Goal: Transaction & Acquisition: Purchase product/service

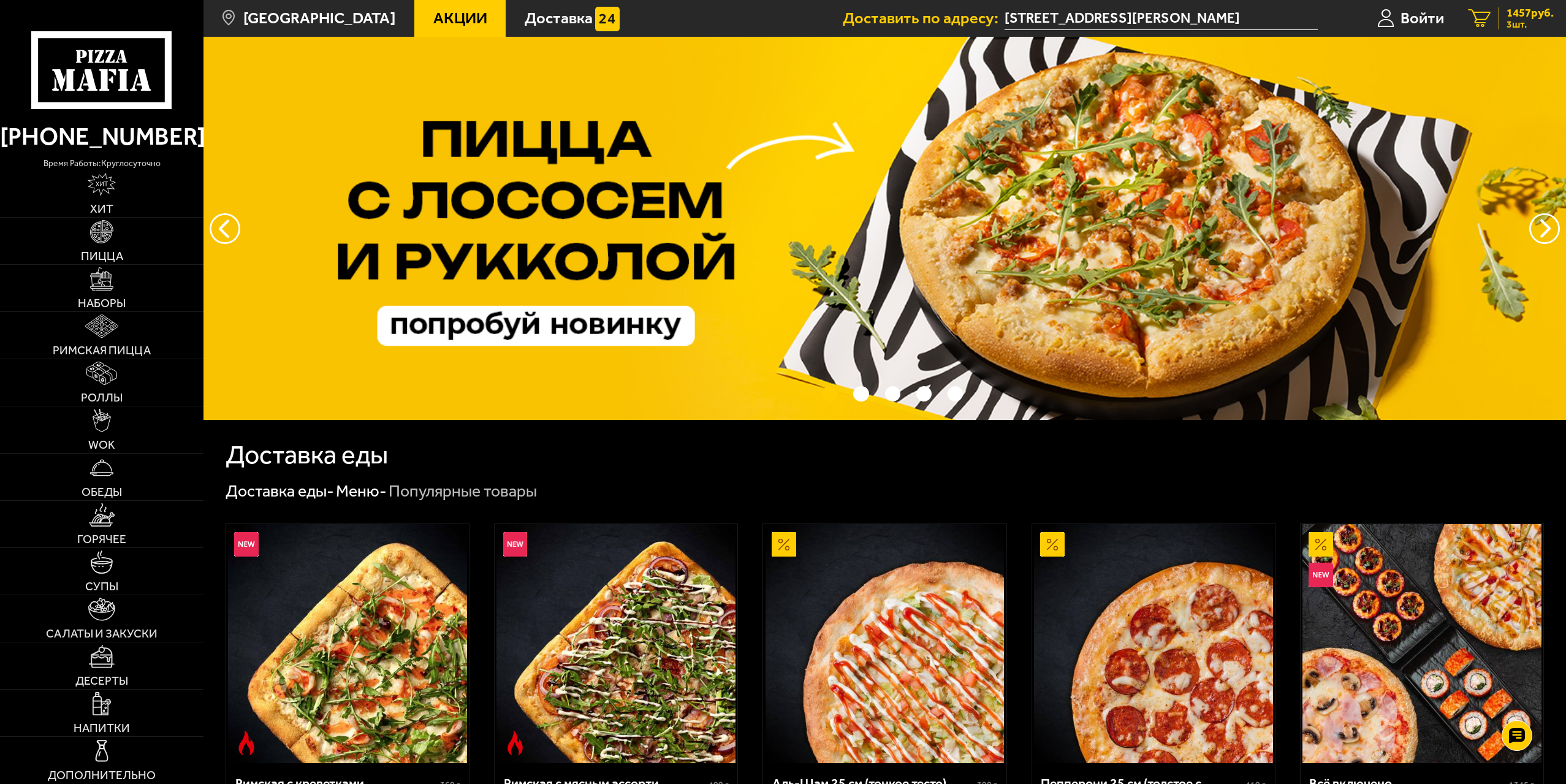
click at [1529, 13] on span "1457 руб." at bounding box center [1530, 13] width 47 height 12
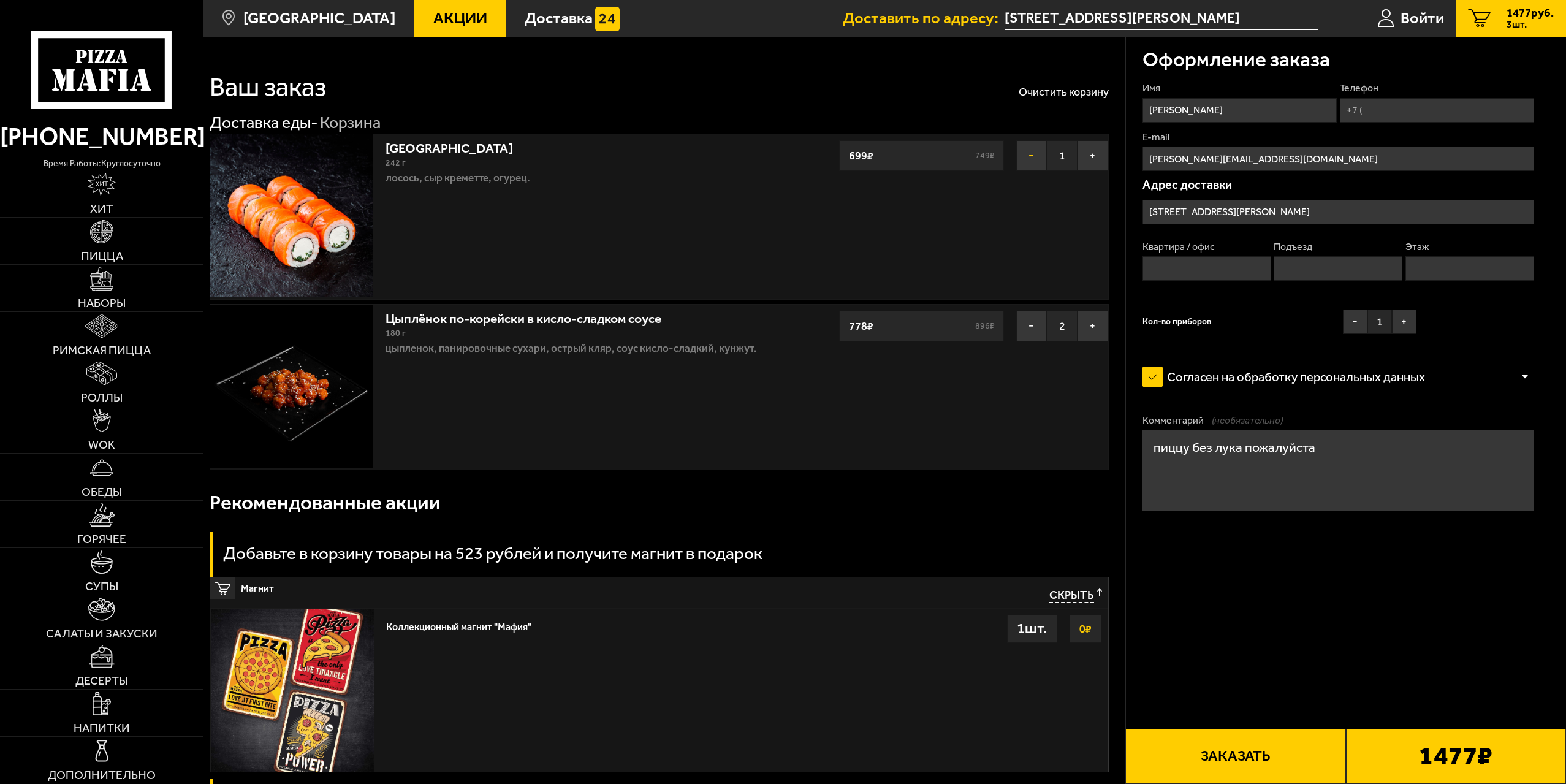
click at [1024, 160] on button "−" at bounding box center [1031, 156] width 31 height 31
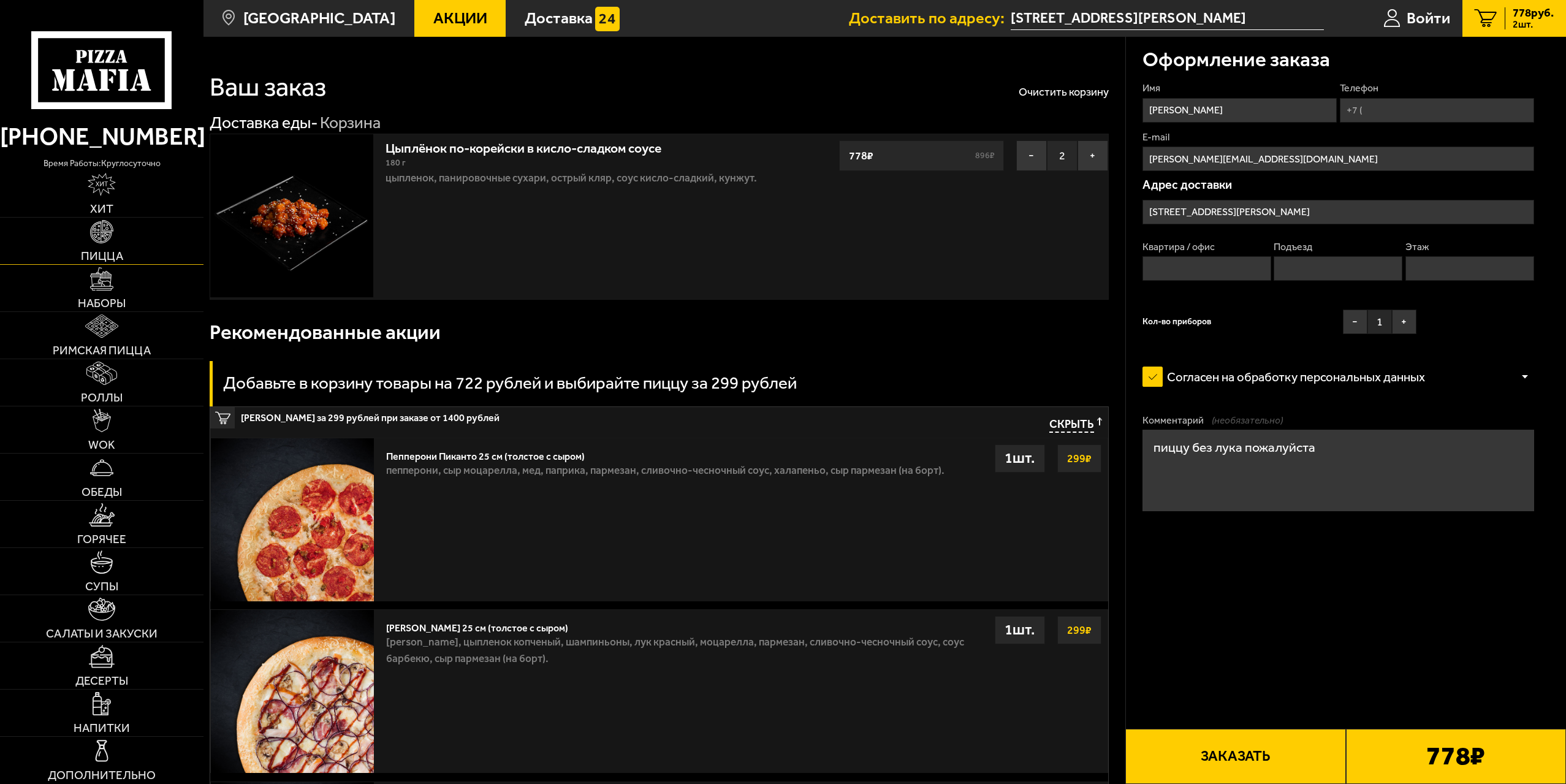
click at [106, 242] on img at bounding box center [102, 232] width 23 height 23
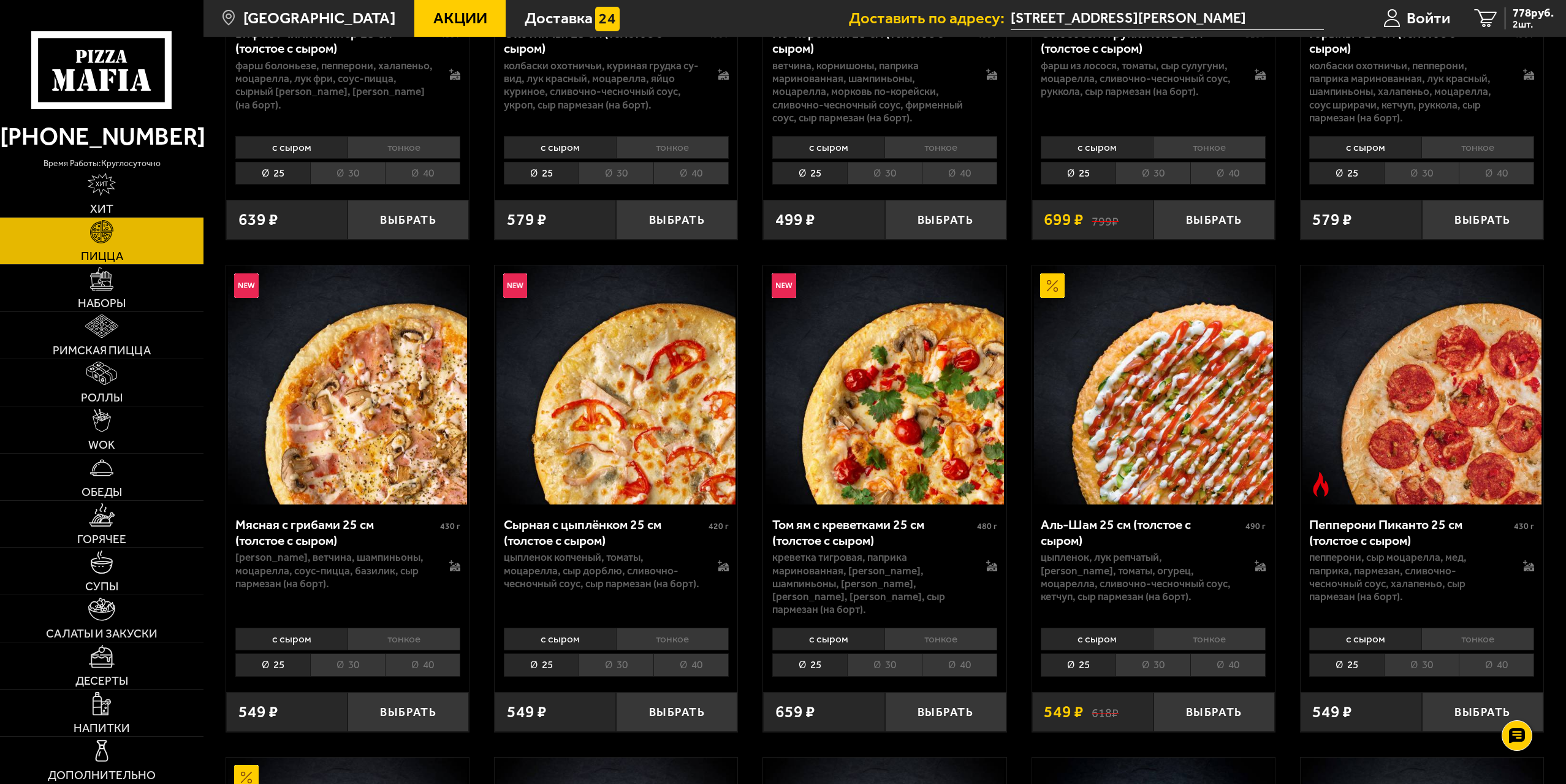
scroll to position [368, 0]
click at [1247, 655] on li "40" at bounding box center [1228, 663] width 76 height 23
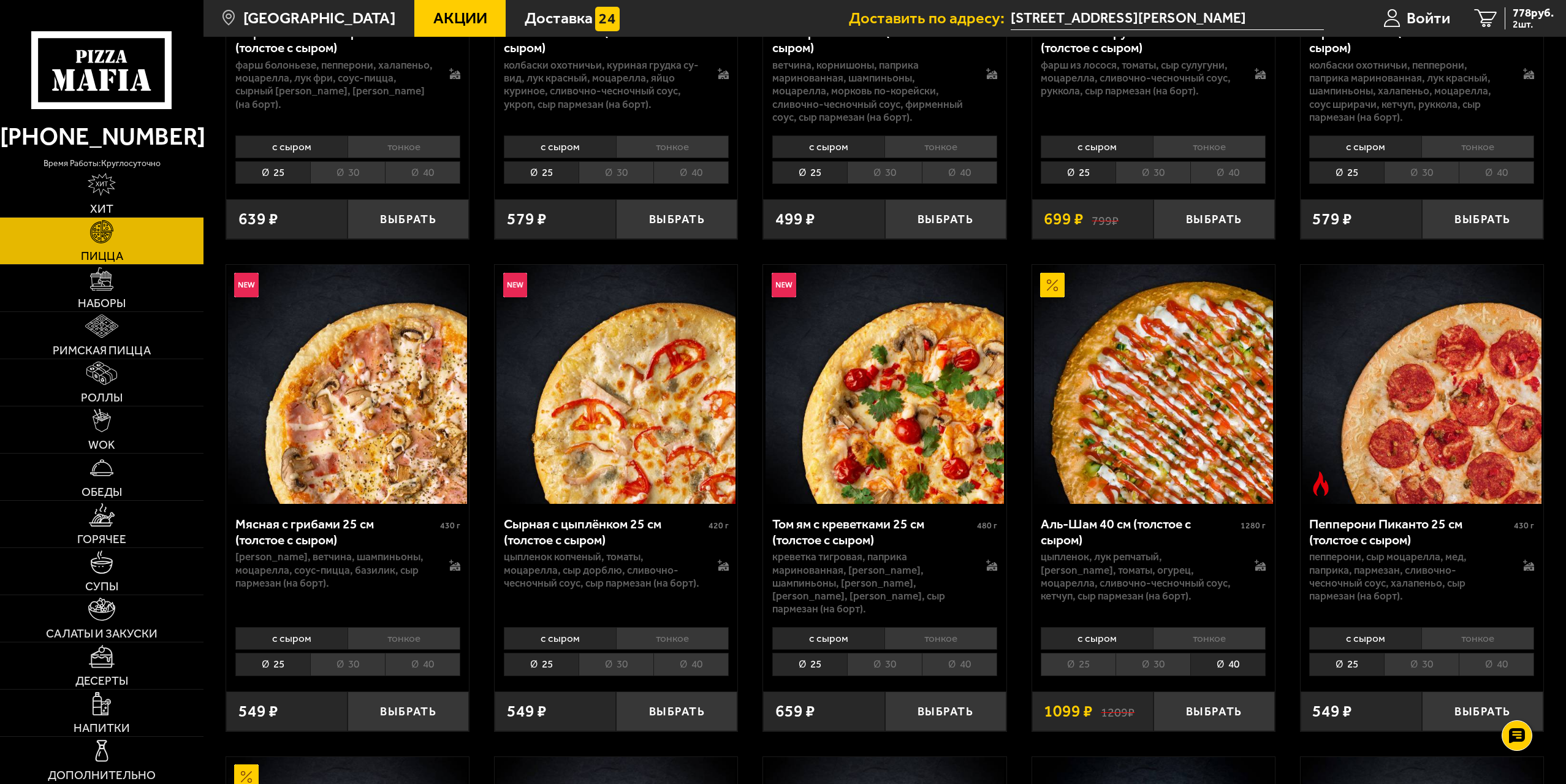
click at [1231, 627] on li "тонкое" at bounding box center [1209, 638] width 113 height 23
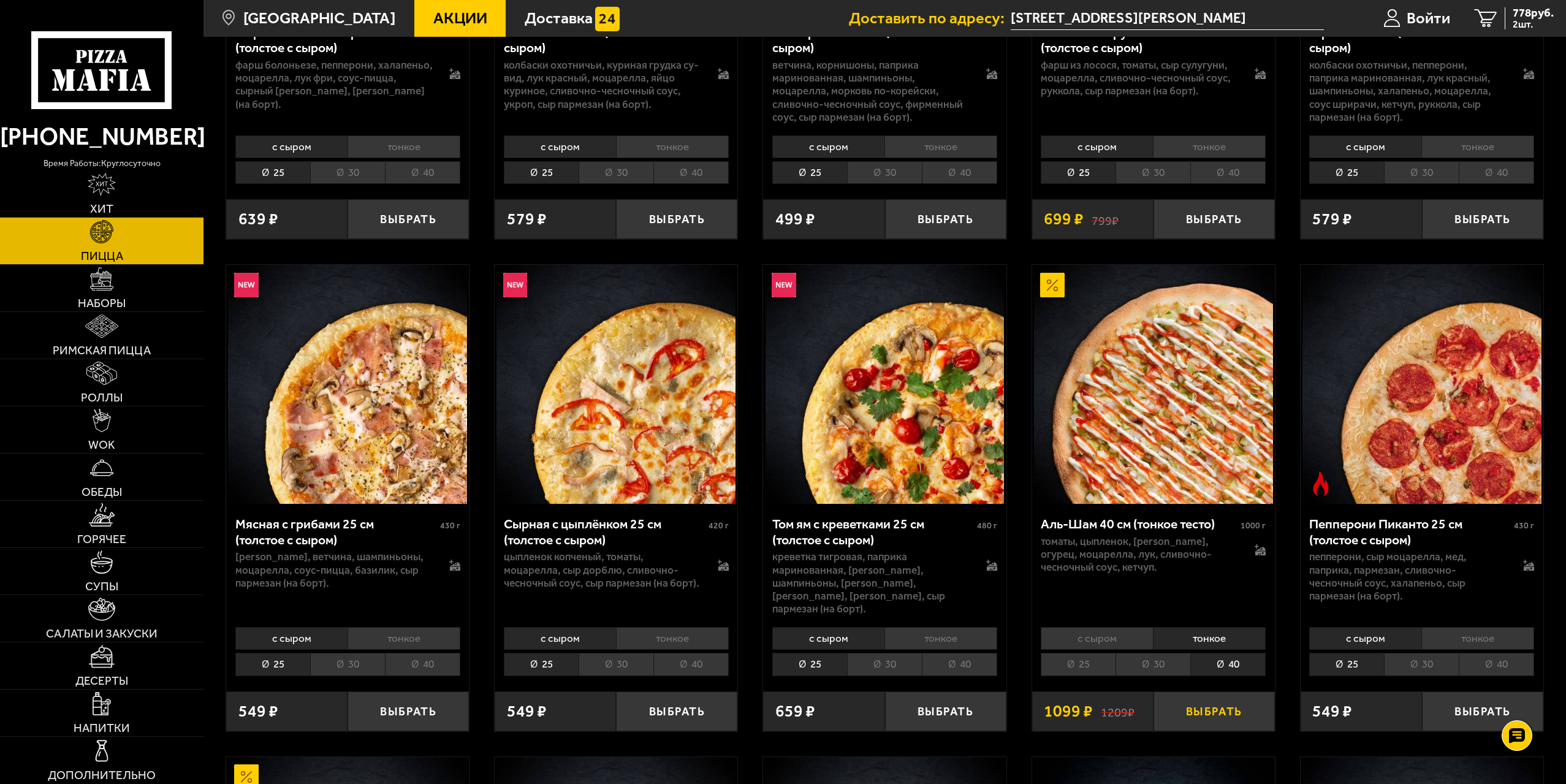
click at [1224, 702] on button "Выбрать" at bounding box center [1214, 711] width 122 height 40
click at [119, 525] on link "Горячее" at bounding box center [102, 524] width 204 height 47
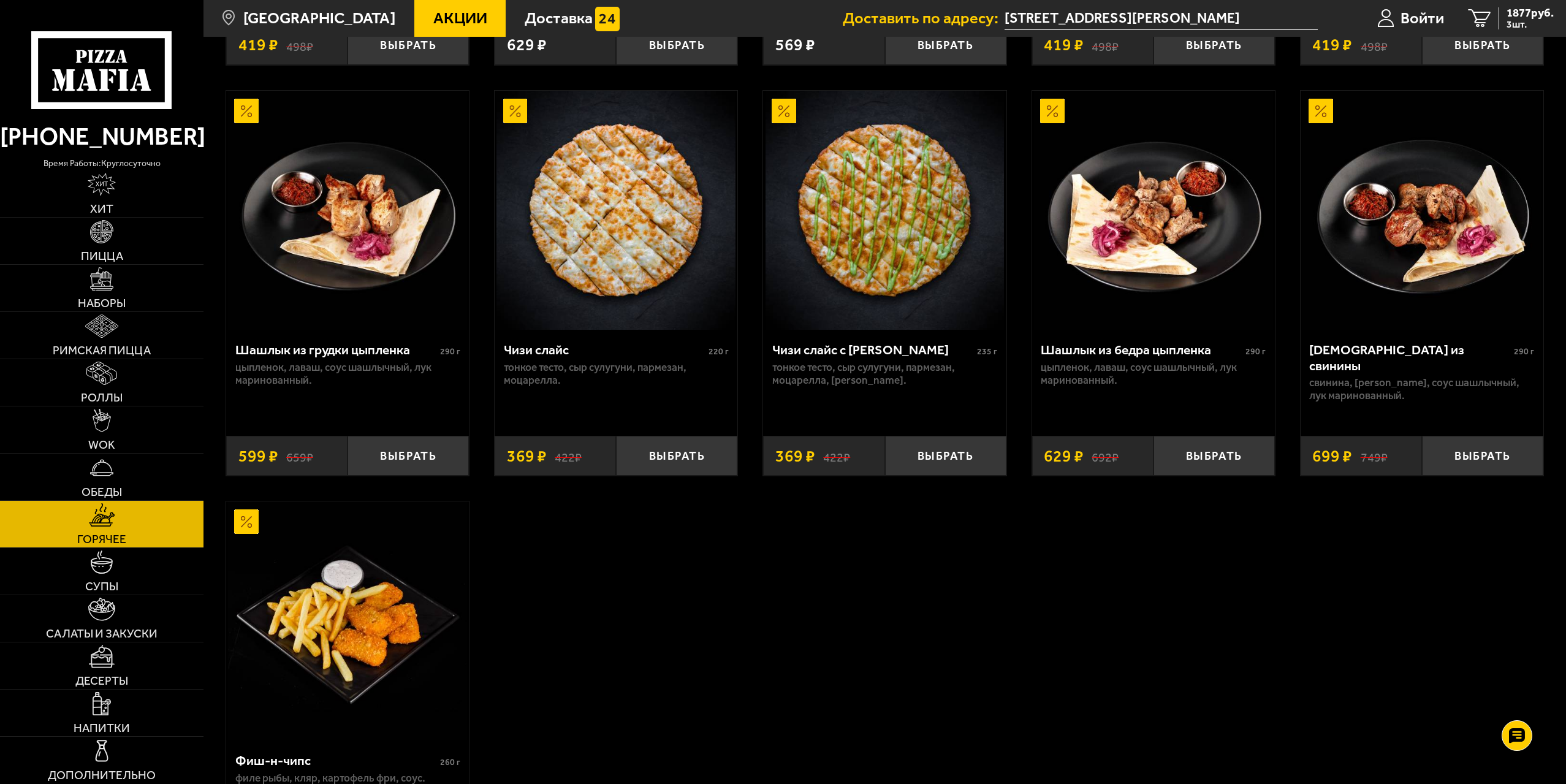
scroll to position [980, 0]
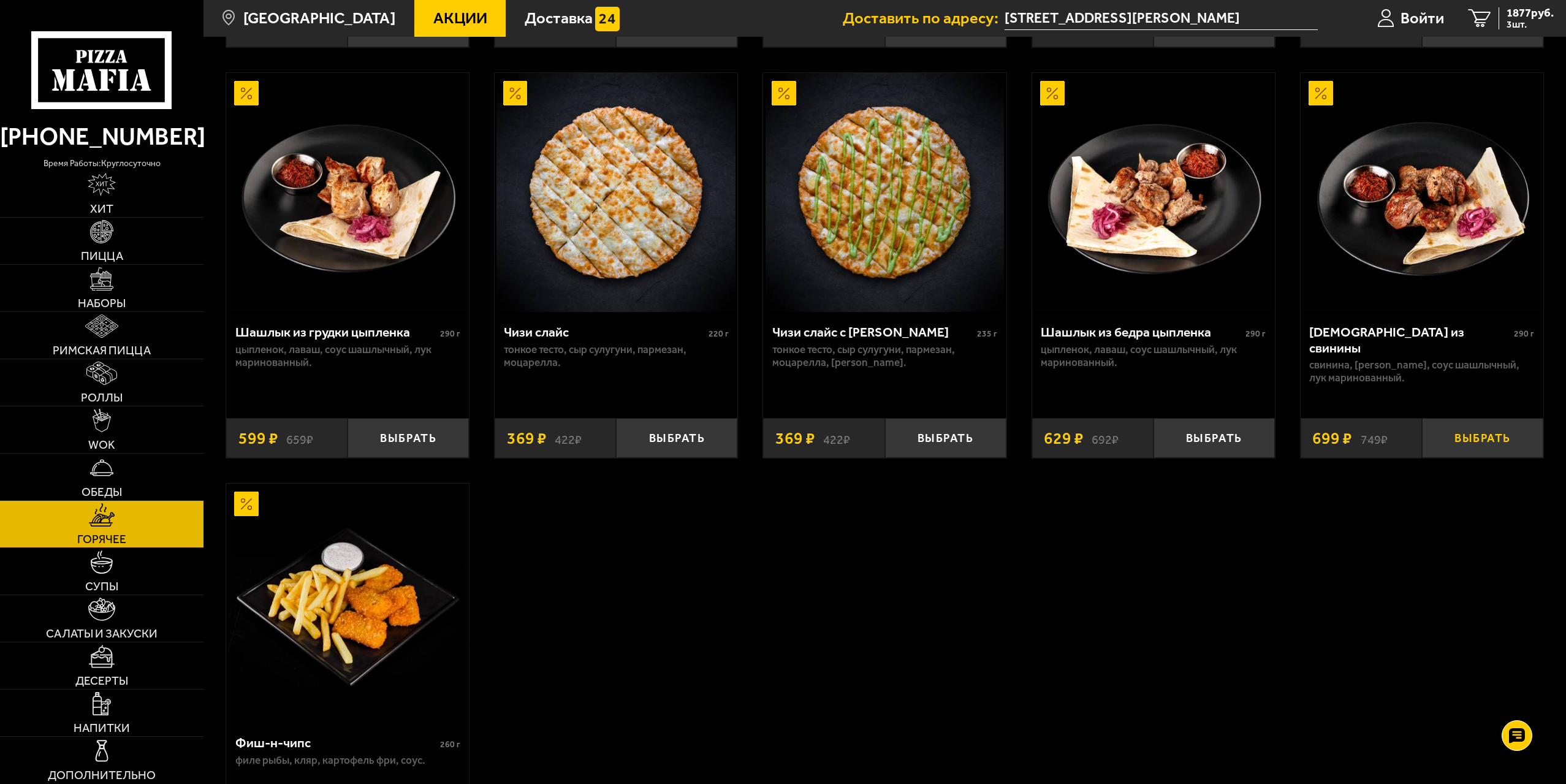
click at [1504, 444] on button "Выбрать" at bounding box center [1482, 438] width 122 height 40
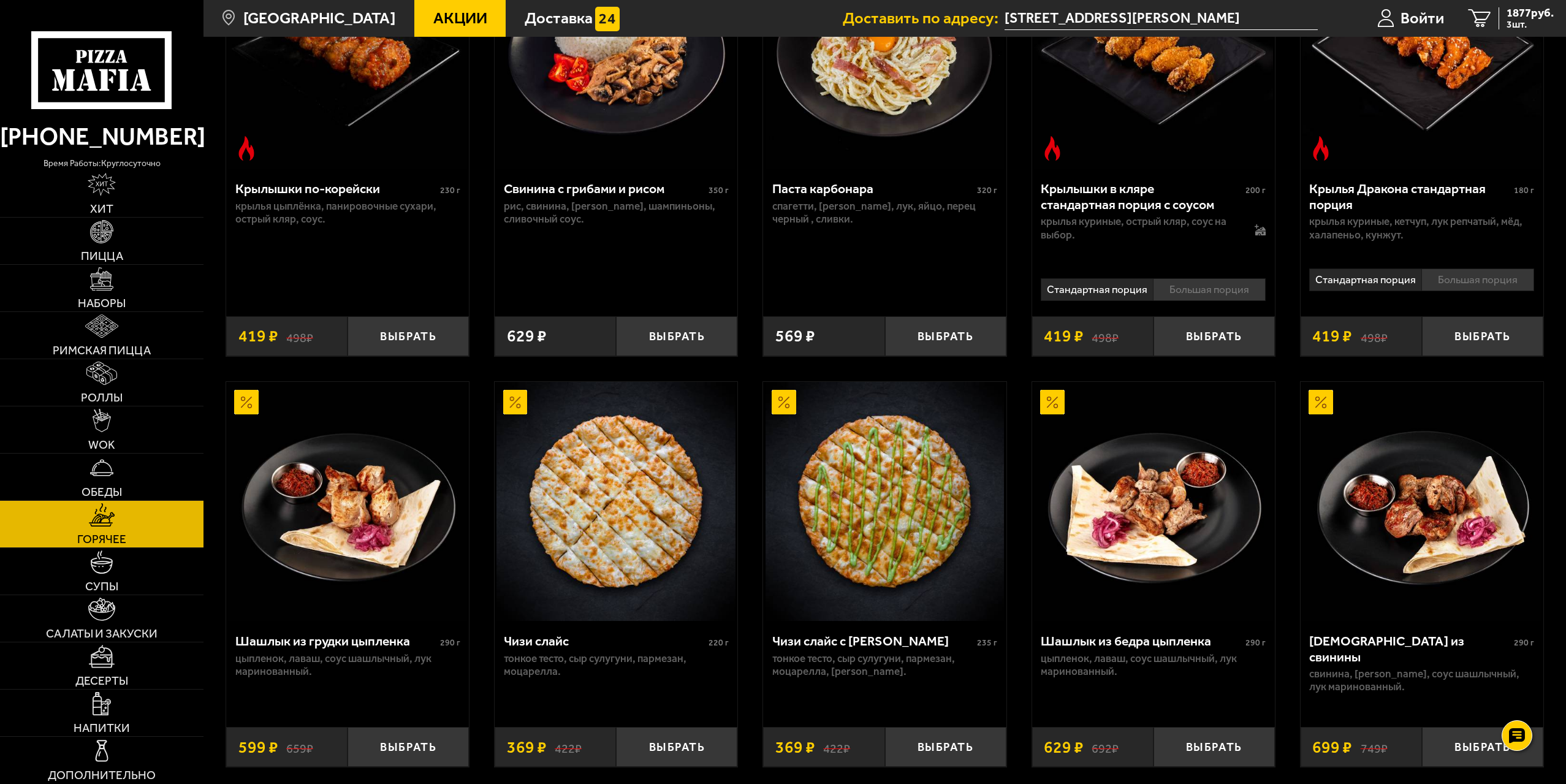
scroll to position [429, 0]
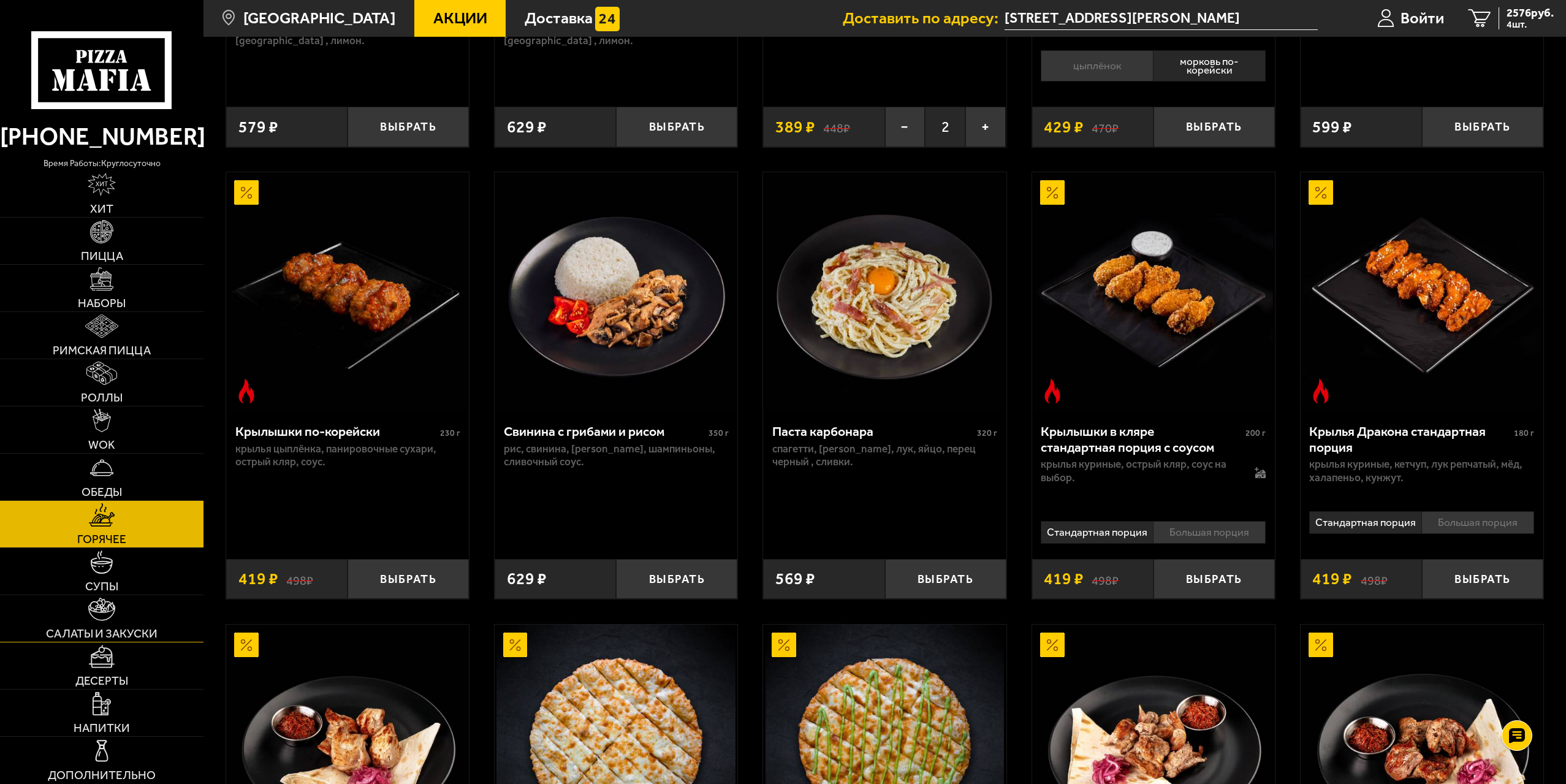
click at [124, 622] on link "Салаты и закуски" at bounding box center [102, 618] width 204 height 47
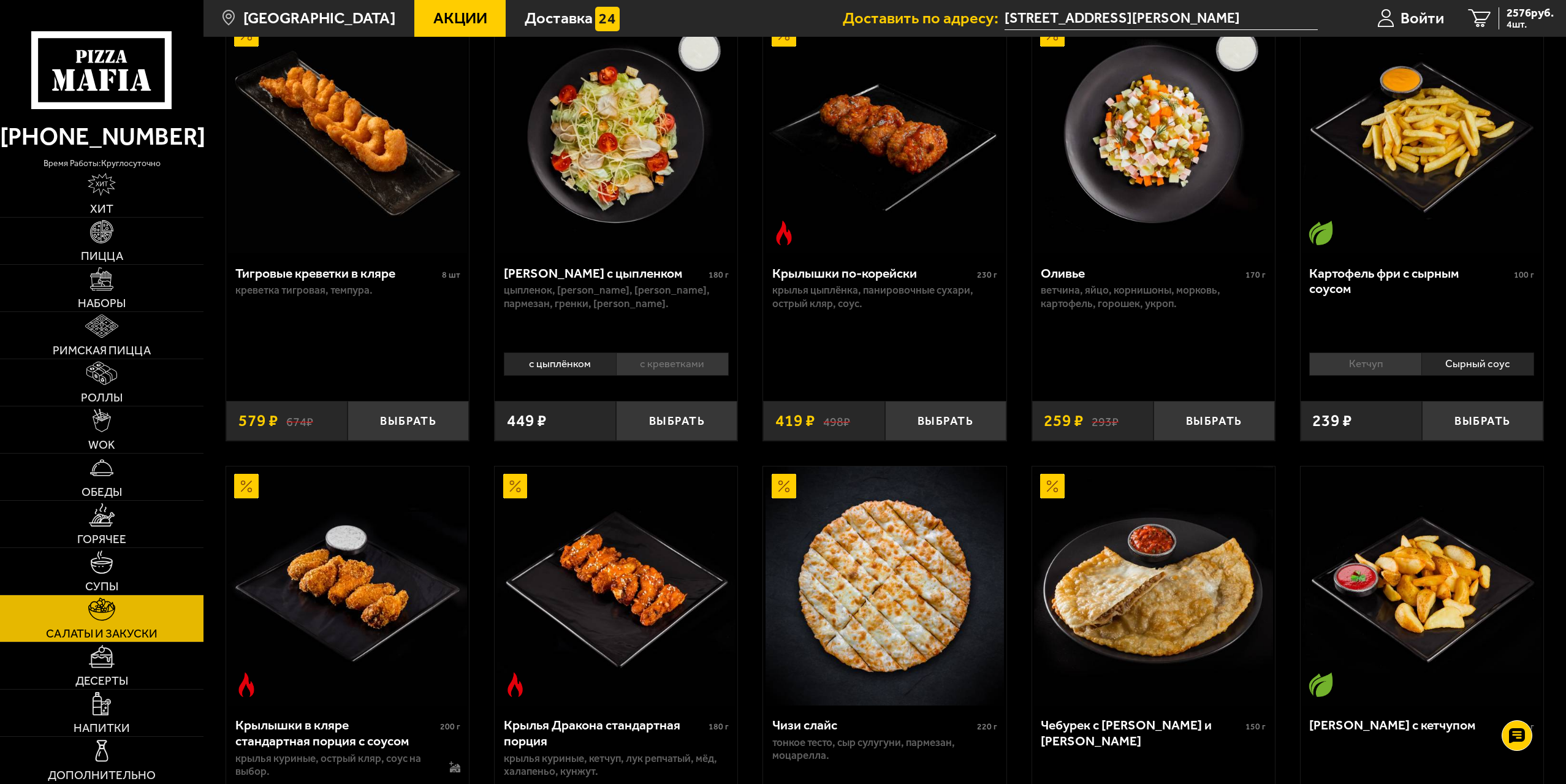
scroll to position [123, 0]
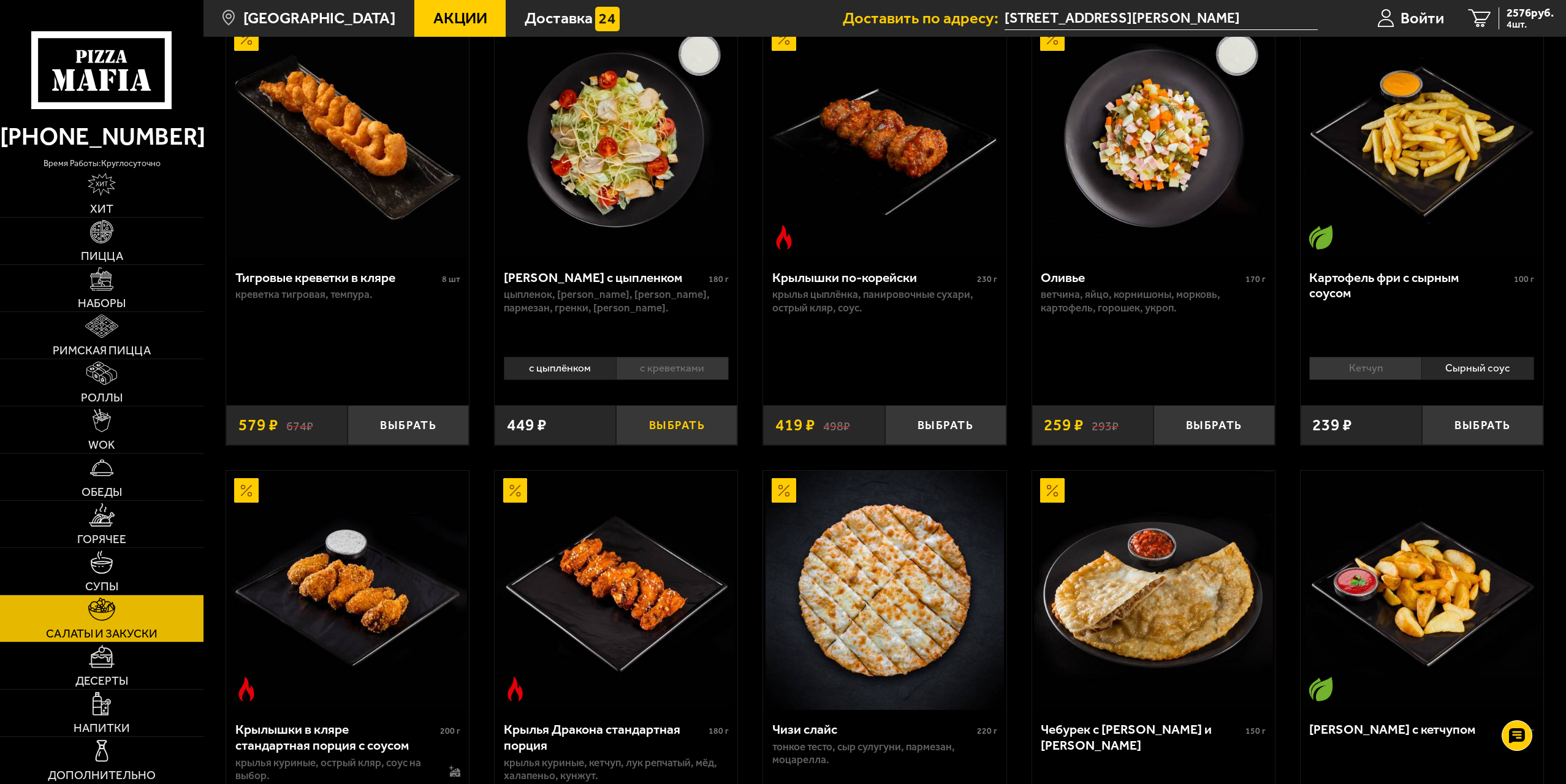
click at [697, 432] on button "Выбрать" at bounding box center [676, 424] width 122 height 40
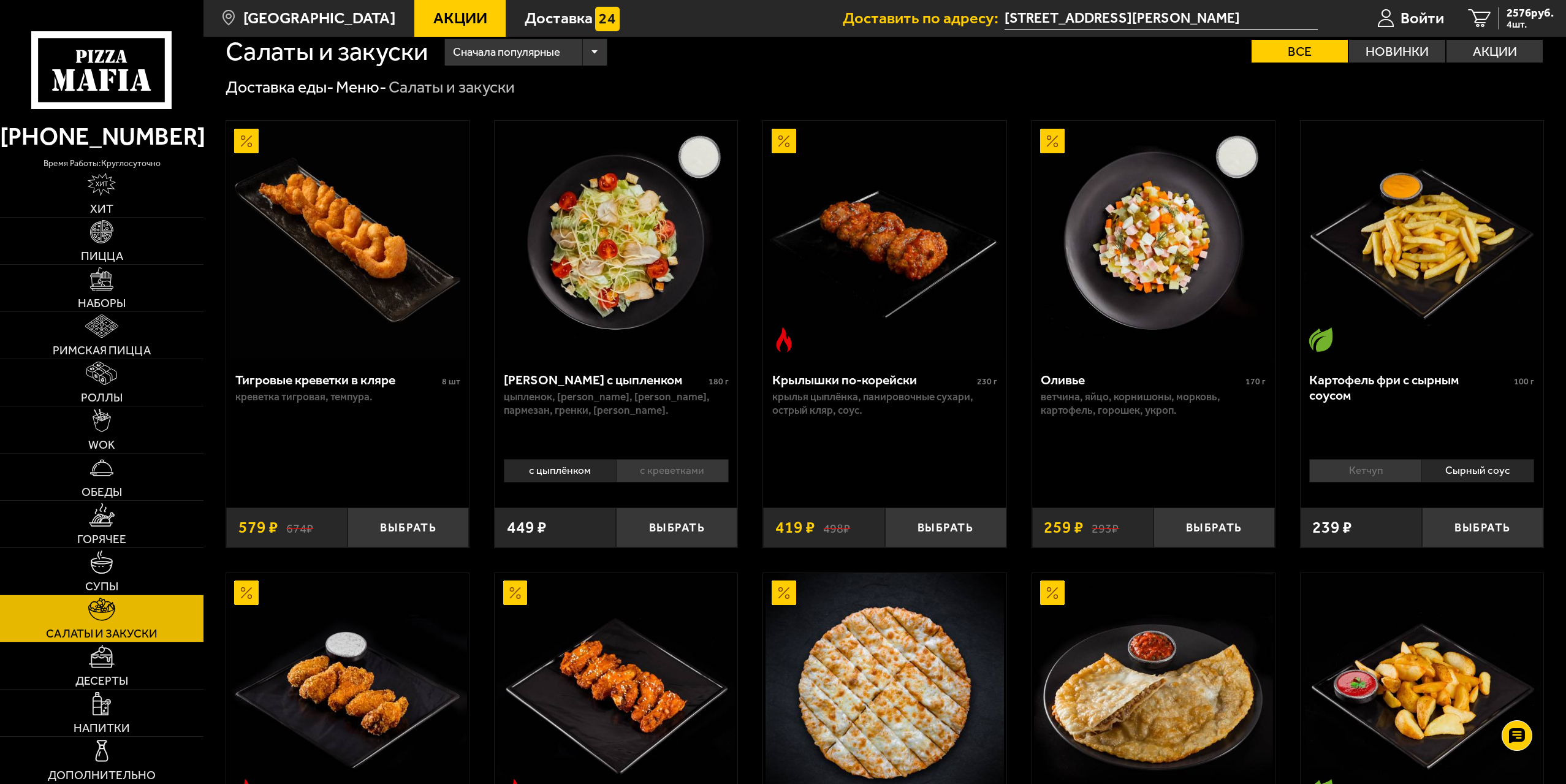
scroll to position [0, 0]
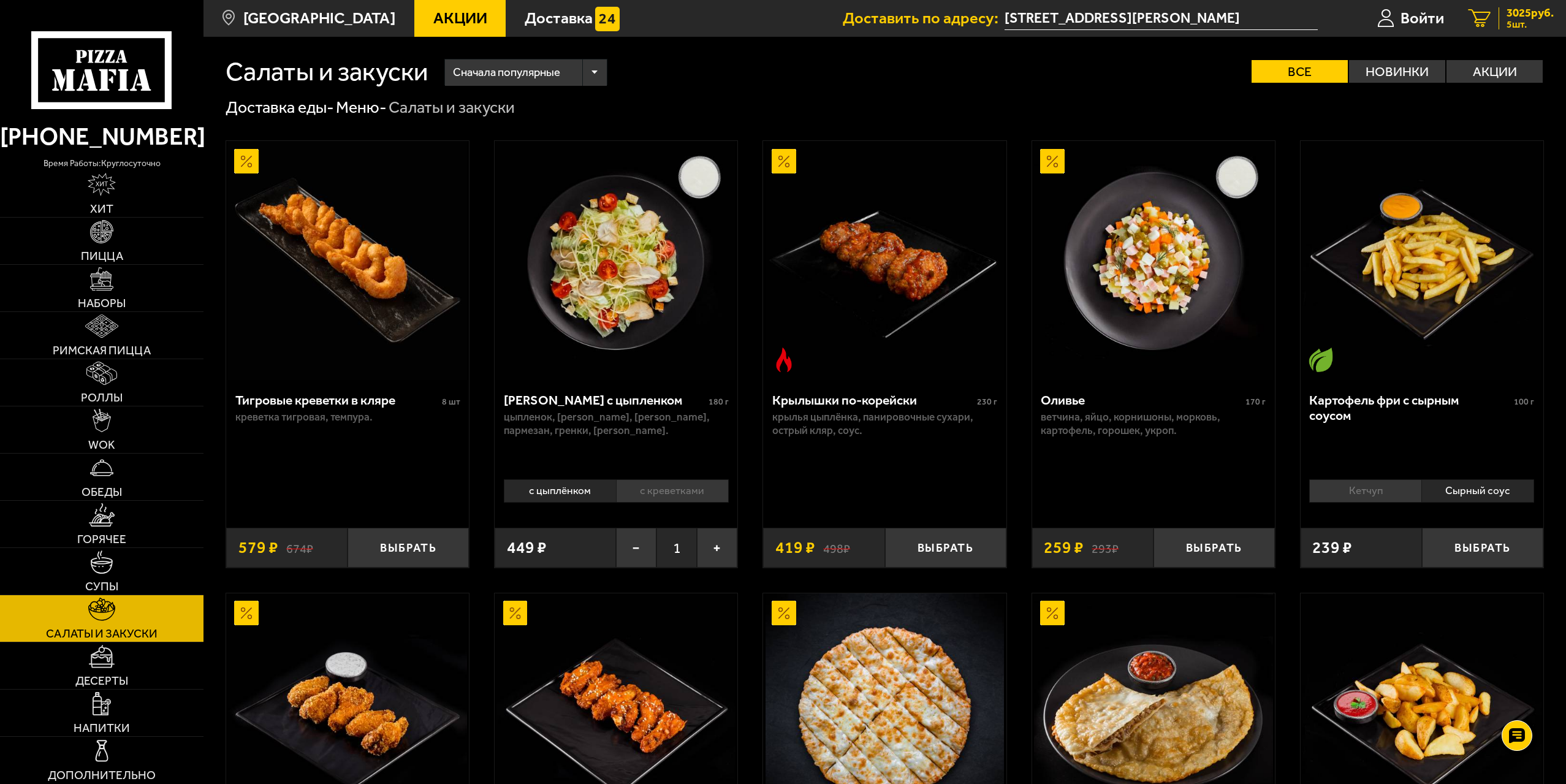
click at [1503, 21] on div "3025 руб. 5 шт." at bounding box center [1525, 18] width 55 height 23
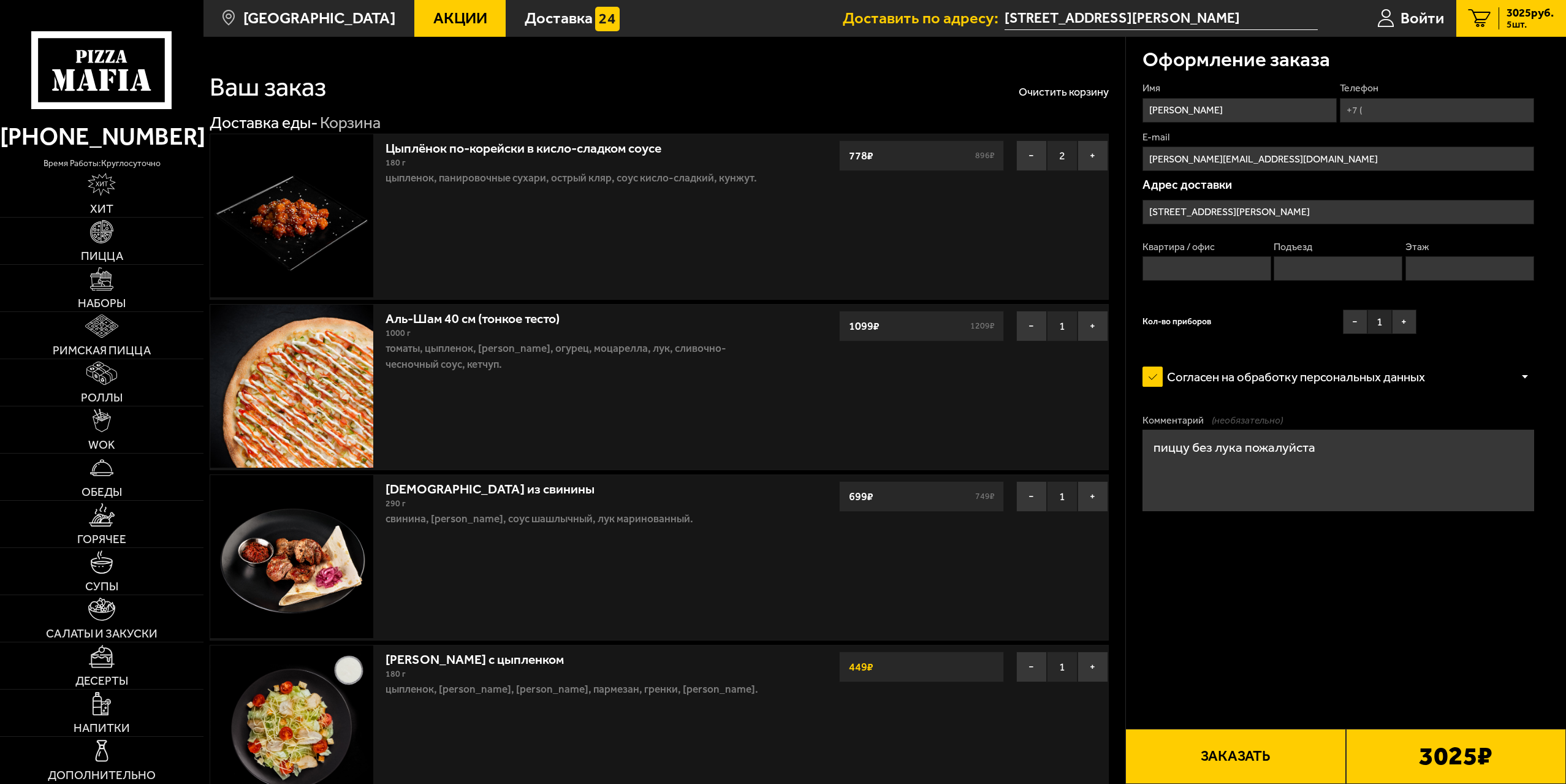
click at [1226, 257] on input "Квартира / офис" at bounding box center [1206, 268] width 129 height 24
type input "120"
click at [1323, 273] on input "Подъезд" at bounding box center [1338, 268] width 129 height 24
click at [1430, 269] on input "Этаж" at bounding box center [1470, 268] width 129 height 24
type input "2"
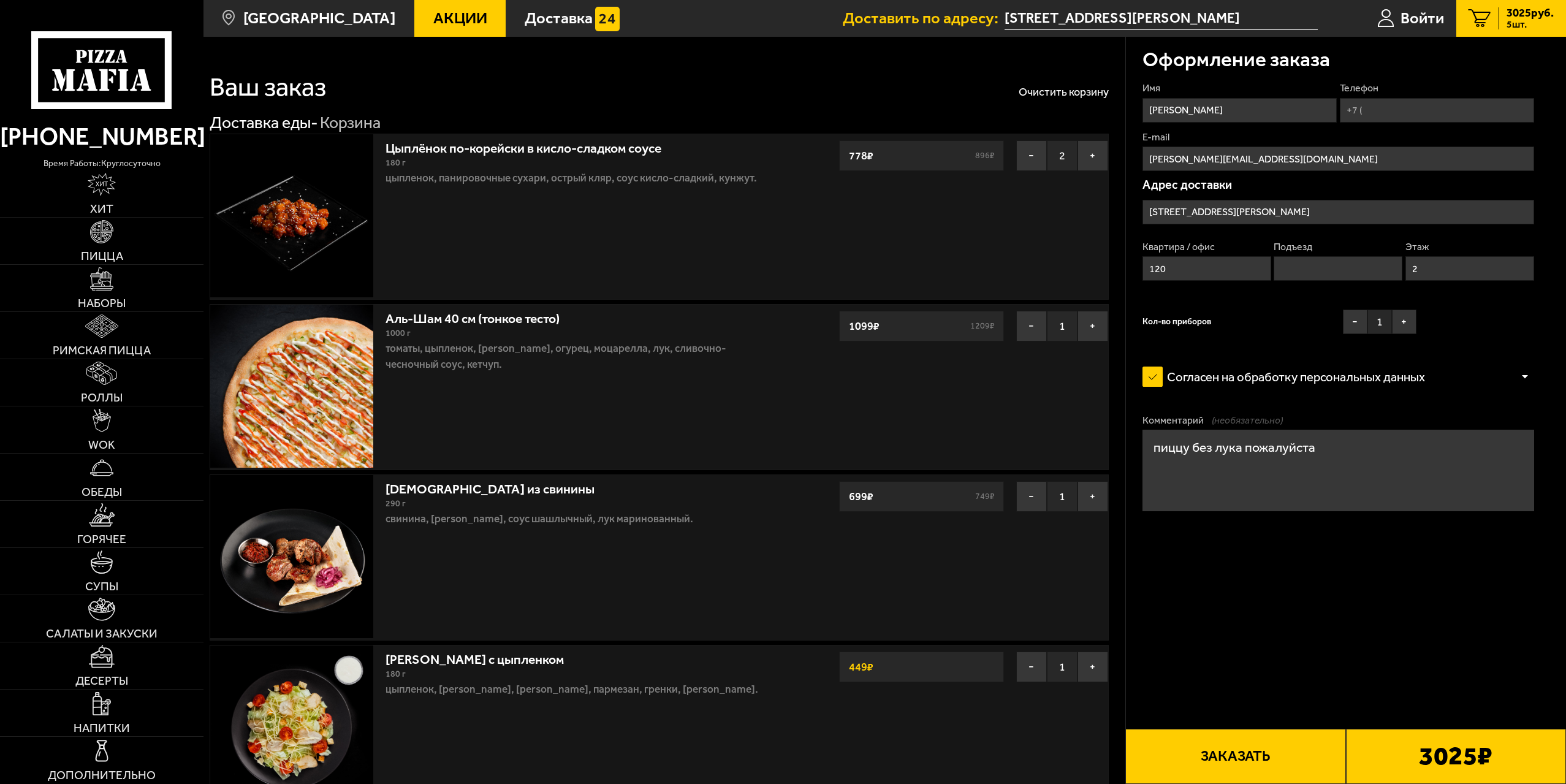
click at [1393, 464] on textarea "пиццу без лука пожалуйста" at bounding box center [1338, 470] width 391 height 81
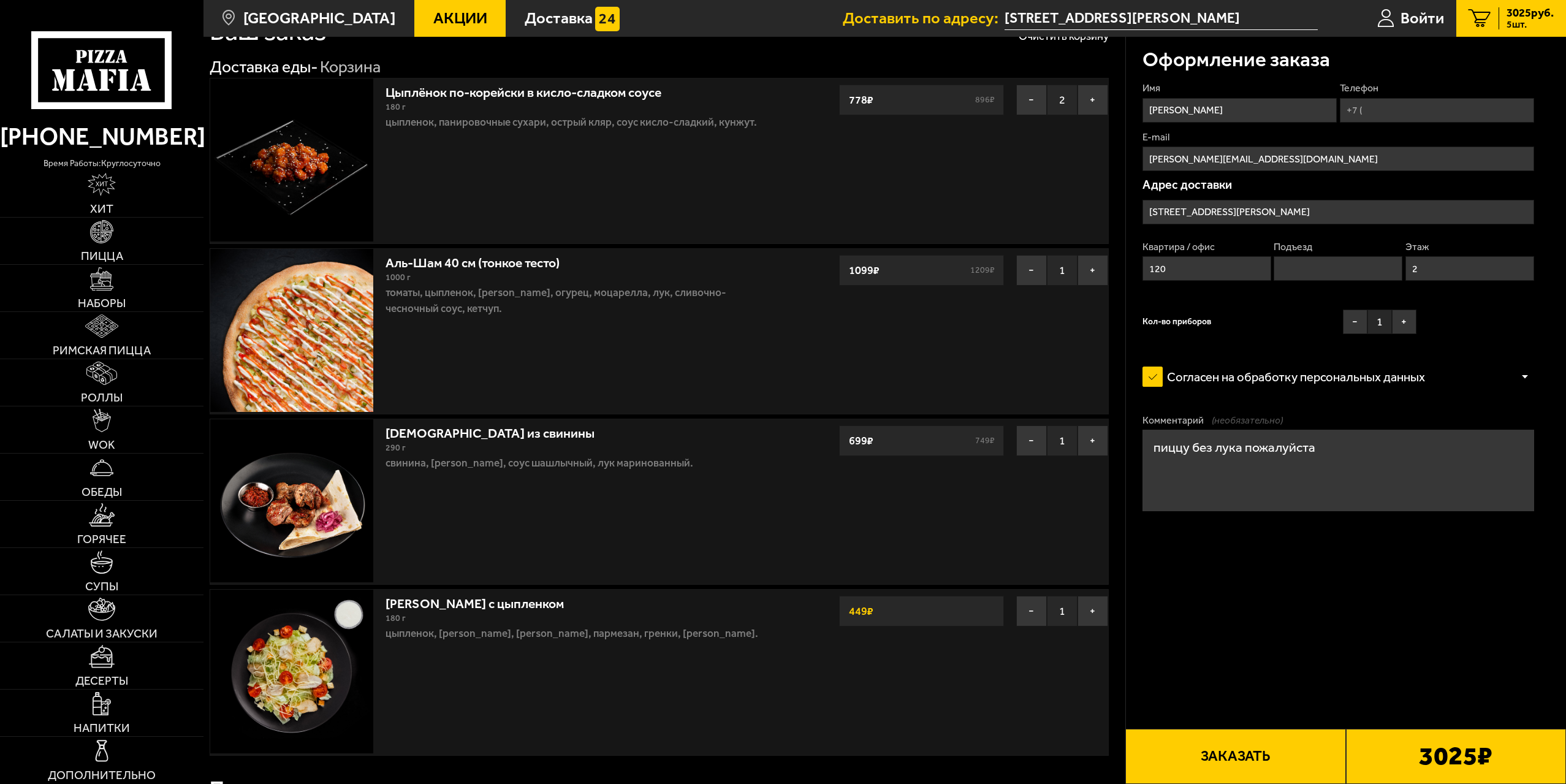
scroll to position [61, 0]
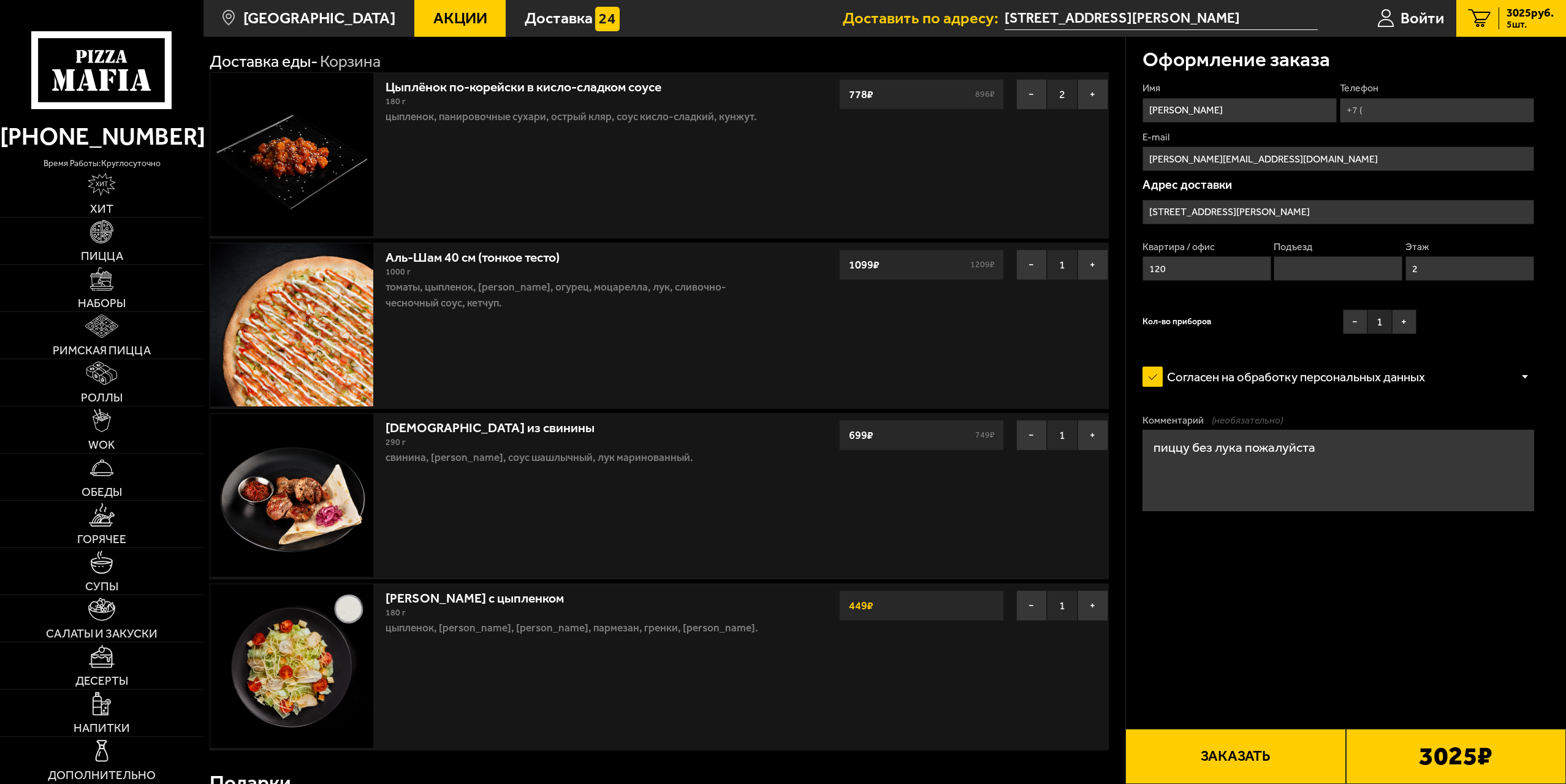
click at [1418, 114] on input "Телефон" at bounding box center [1437, 110] width 195 height 24
type input "[PHONE_NUMBER]"
click at [1226, 752] on button "Заказать" at bounding box center [1235, 755] width 220 height 55
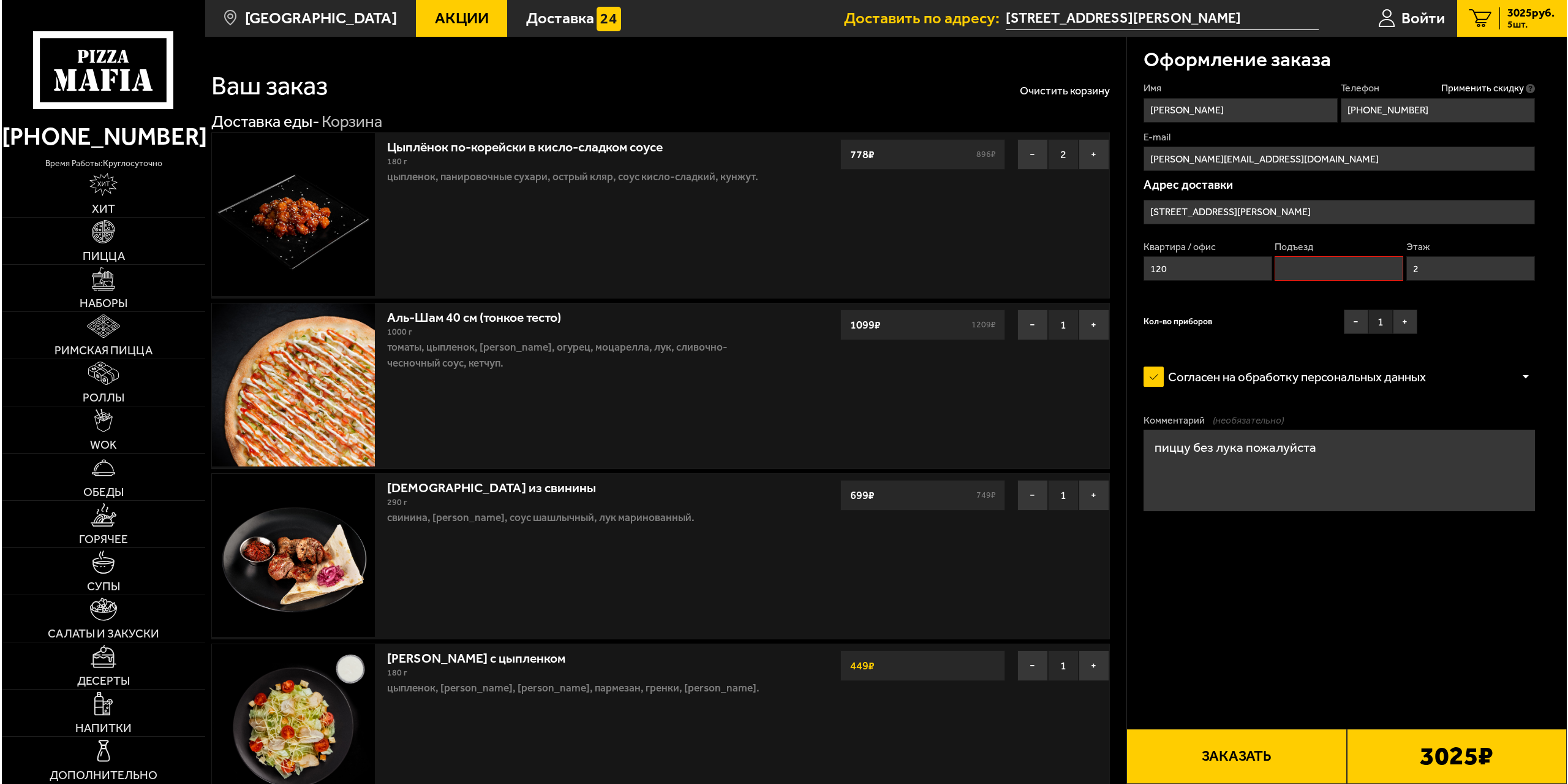
scroll to position [0, 0]
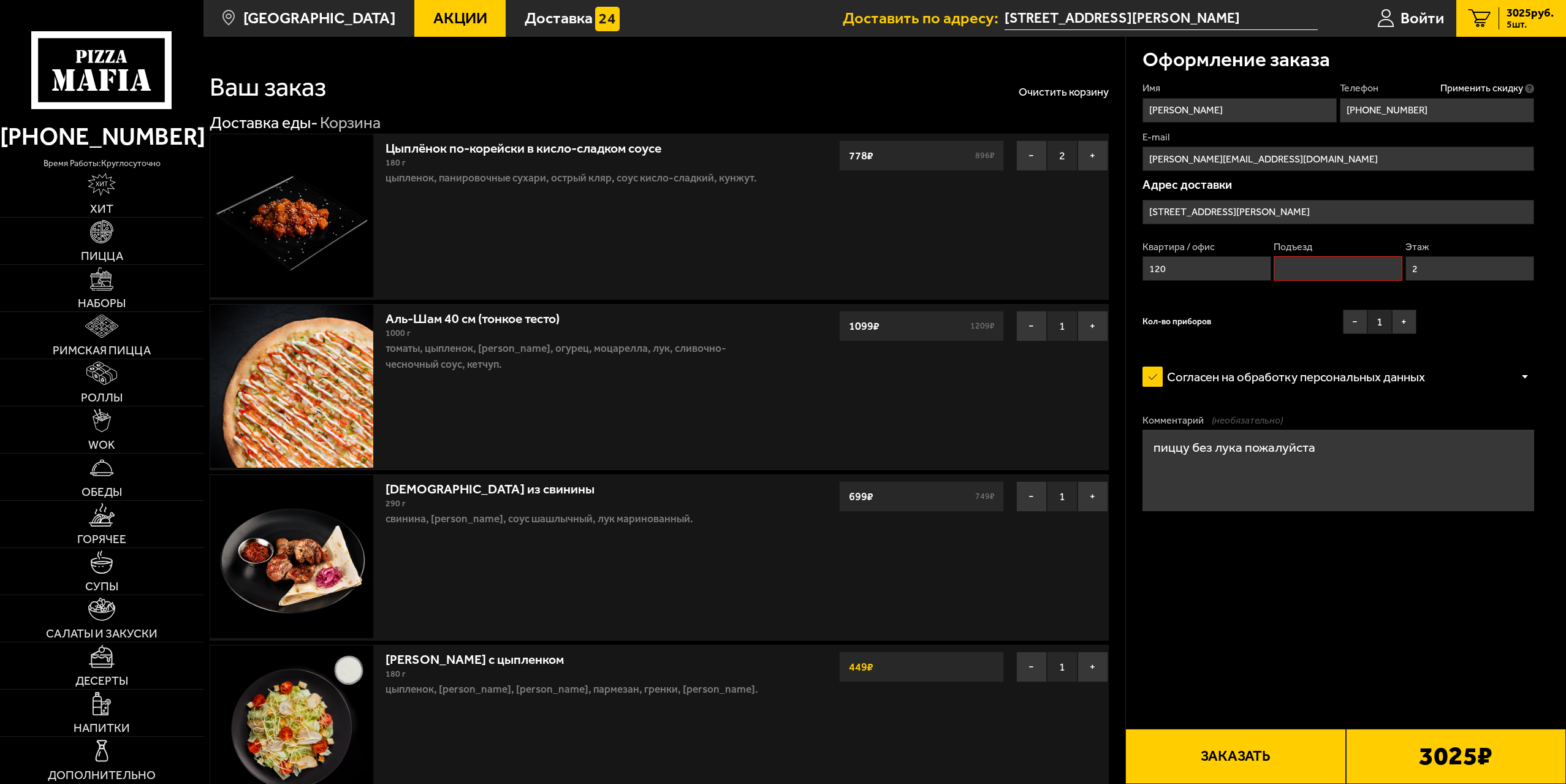
click at [1341, 267] on input "Подъезд" at bounding box center [1338, 268] width 129 height 24
click at [1268, 743] on button "Заказать" at bounding box center [1235, 755] width 220 height 55
click at [1305, 273] on input "Подъезд" at bounding box center [1338, 268] width 129 height 24
type input "2"
click at [1229, 734] on button "Заказать" at bounding box center [1235, 755] width 220 height 55
